Goal: Check status

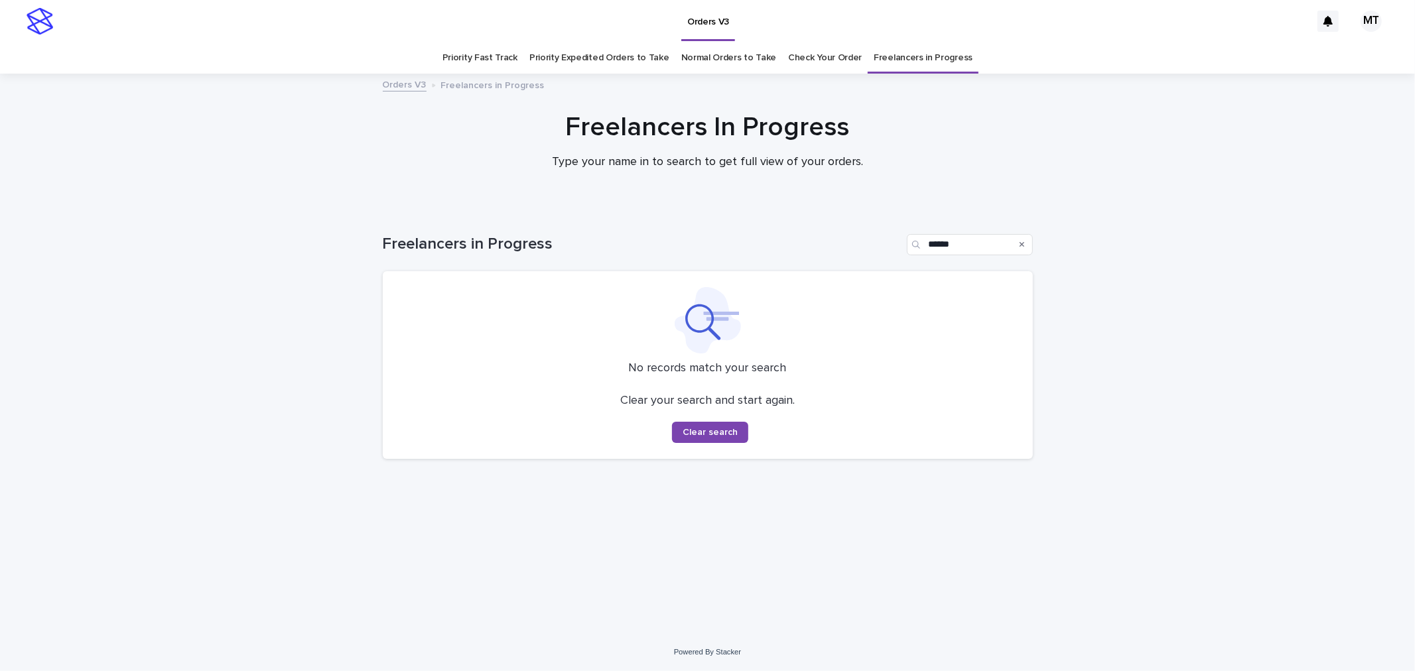
drag, startPoint x: 0, startPoint y: 0, endPoint x: 817, endPoint y: 61, distance: 819.5
click at [817, 61] on link "Check Your Order" at bounding box center [825, 57] width 74 height 31
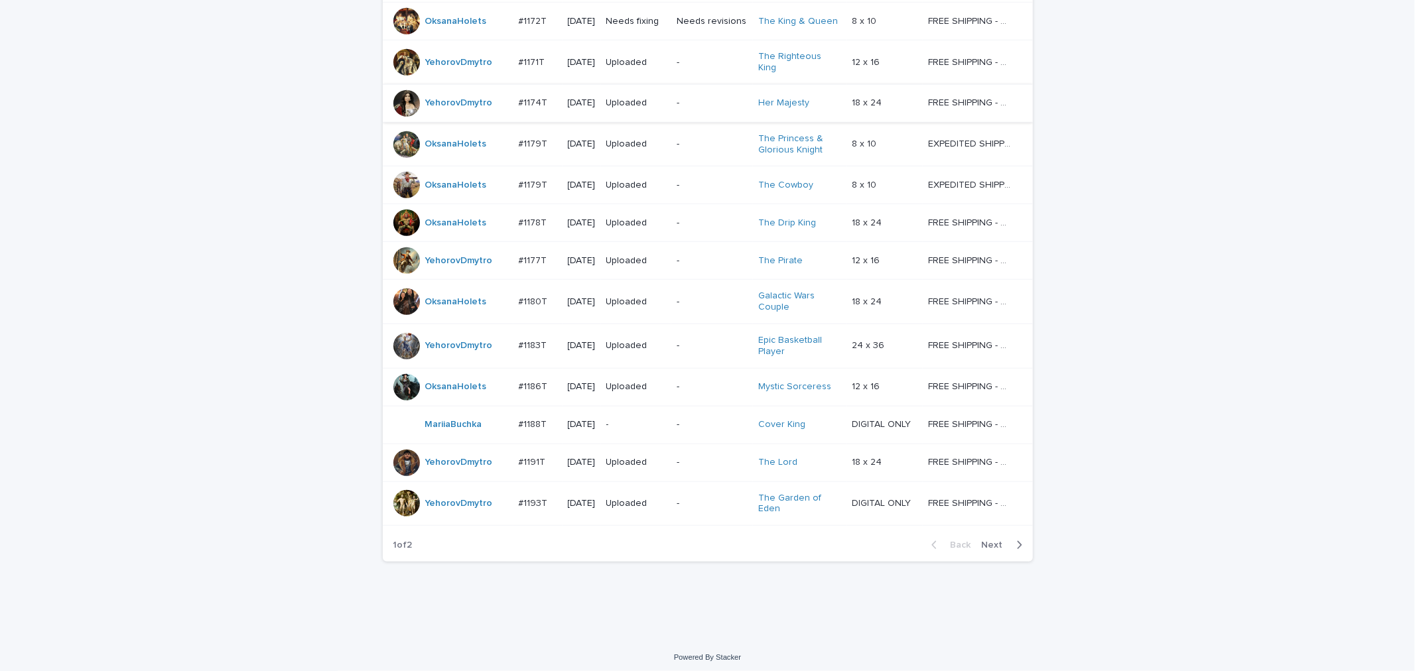
scroll to position [979, 0]
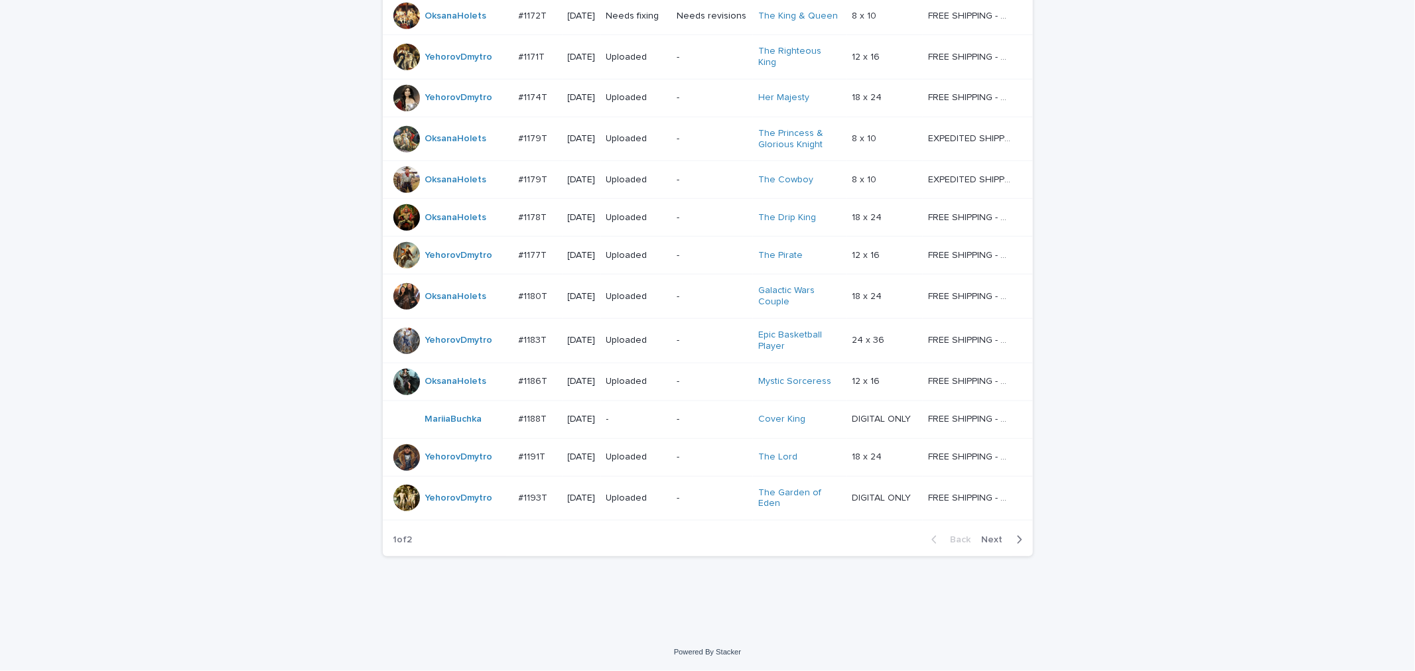
click at [986, 535] on span "Next" at bounding box center [996, 539] width 29 height 9
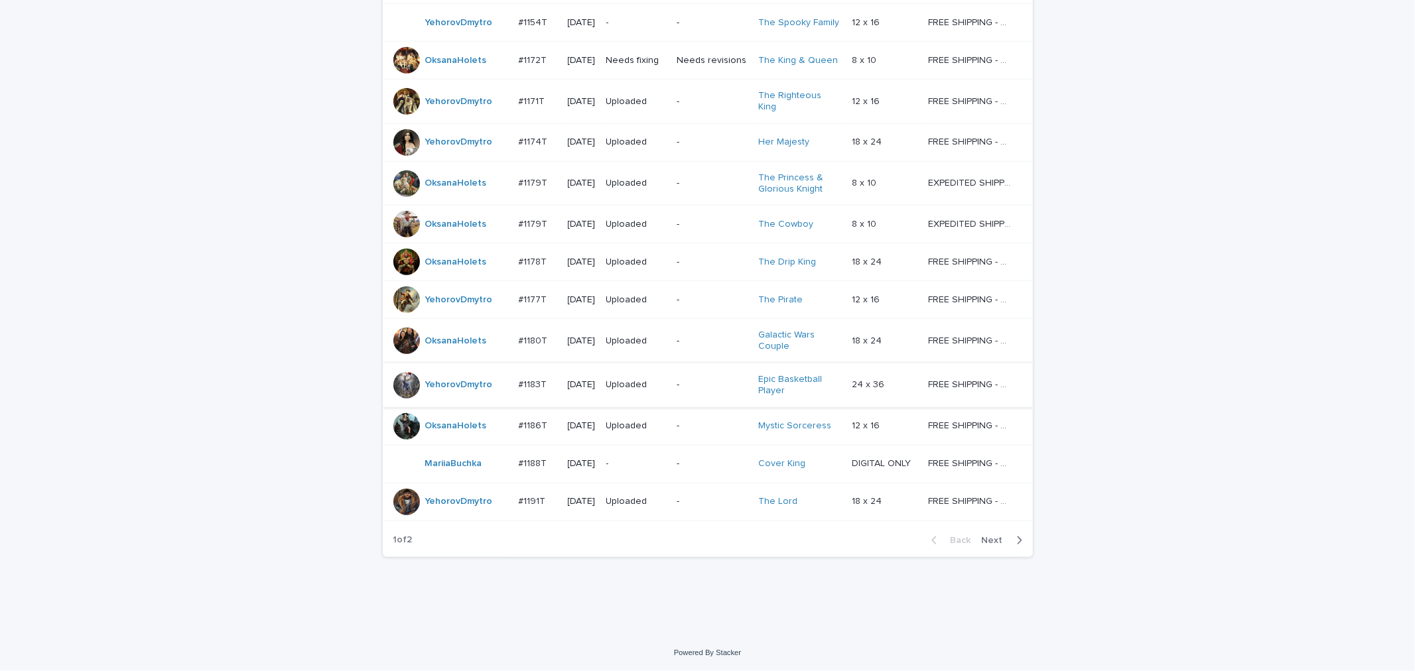
scroll to position [972, 0]
click at [985, 542] on span "Next" at bounding box center [996, 540] width 29 height 9
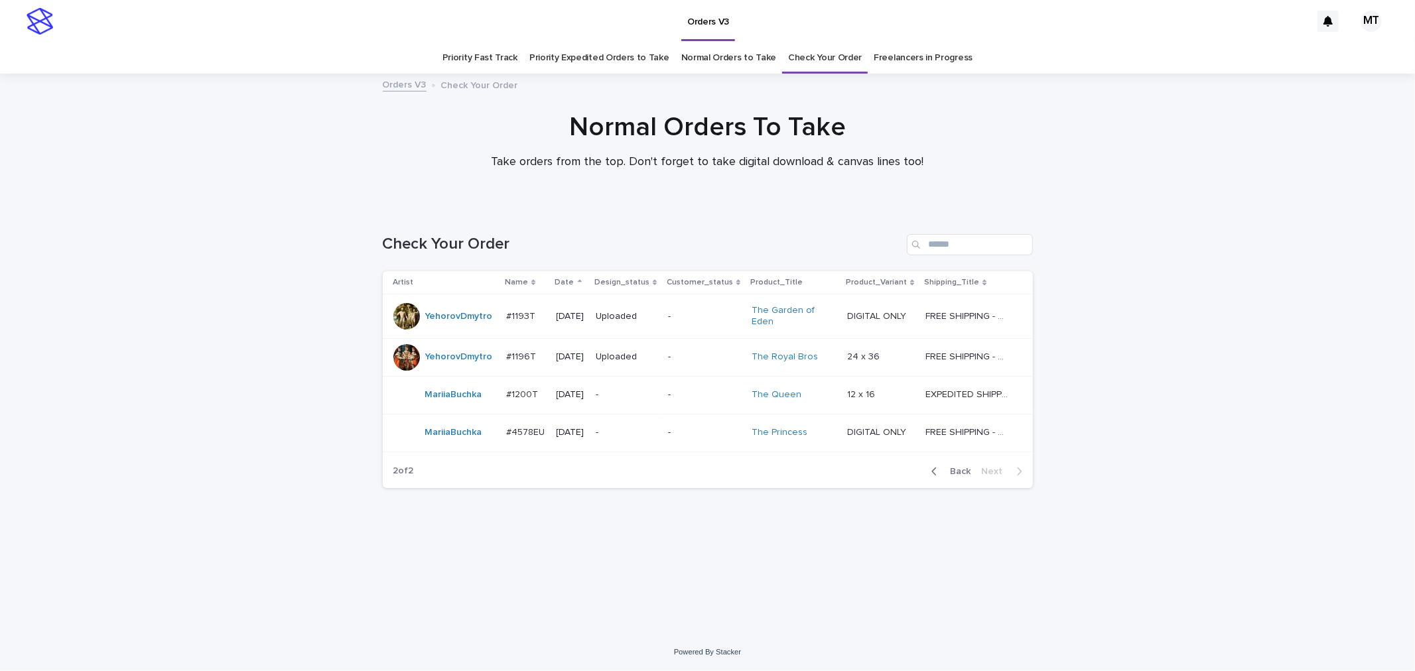
click at [504, 58] on link "Priority Fast Track" at bounding box center [479, 57] width 75 height 31
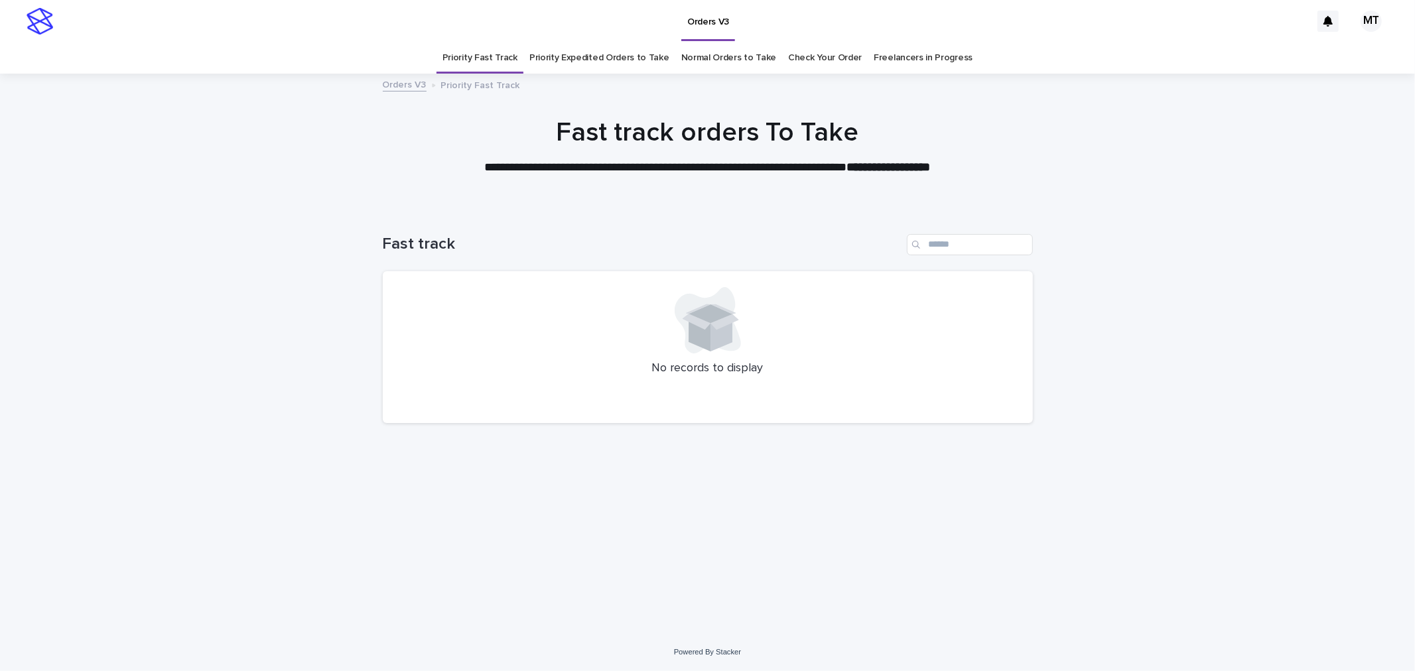
click at [718, 61] on link "Normal Orders to Take" at bounding box center [729, 57] width 96 height 31
